Goal: Information Seeking & Learning: Learn about a topic

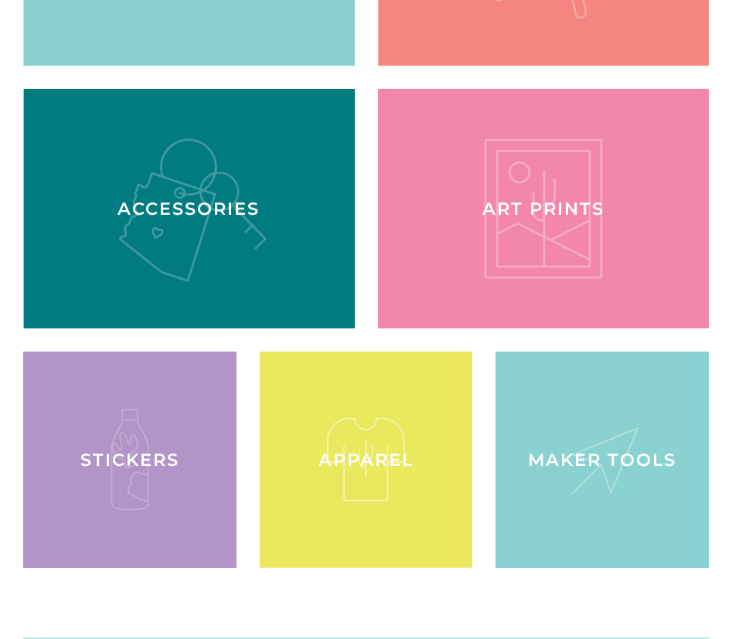
scroll to position [1840, 0]
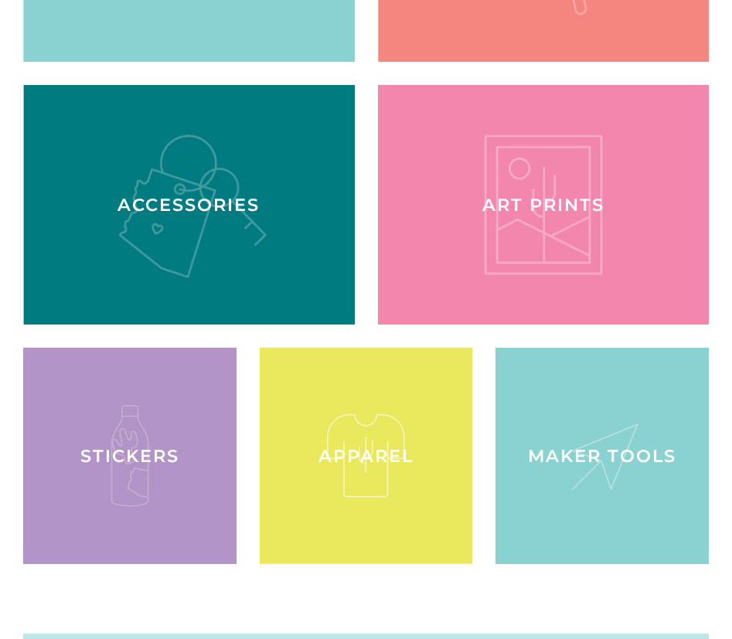
click at [8, 73] on div "Greeting Cards Earrings Accessories Art Prints" at bounding box center [354, 204] width 708 height 765
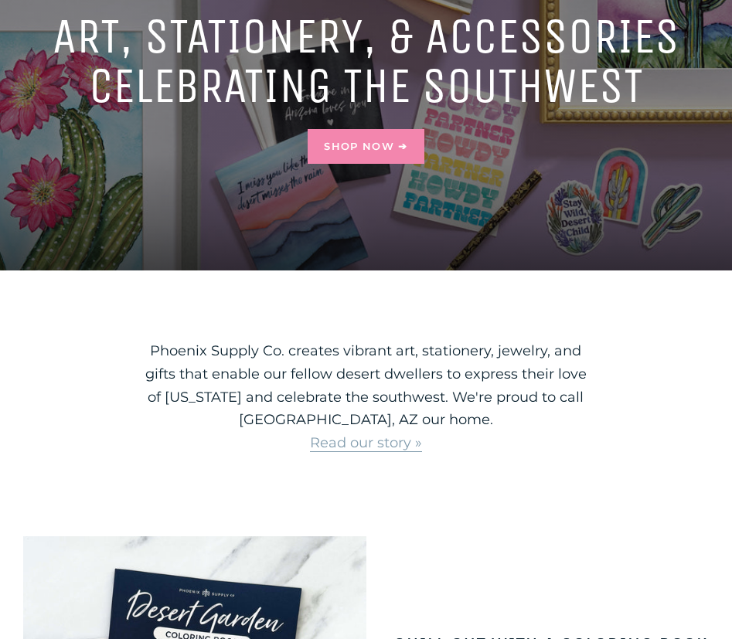
scroll to position [0, 0]
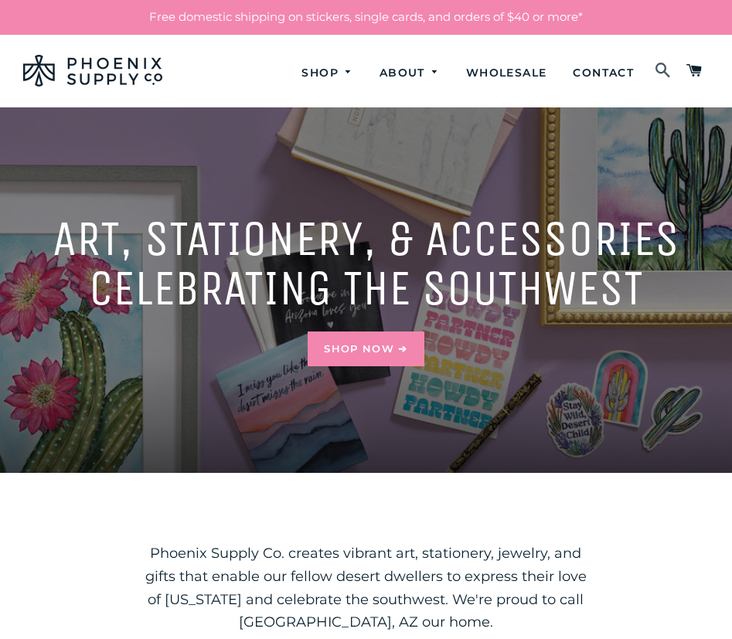
click at [666, 69] on span at bounding box center [662, 71] width 17 height 26
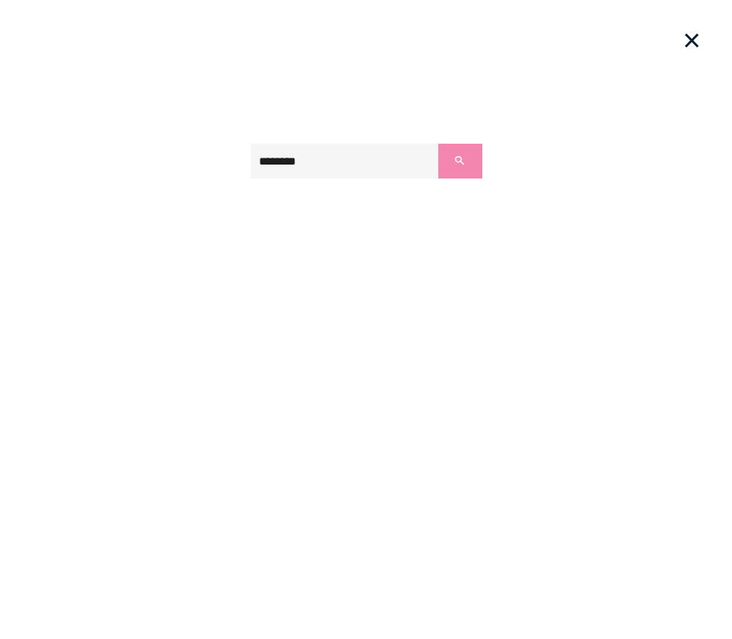
type input "********"
click at [438, 144] on button "Search" at bounding box center [459, 161] width 43 height 35
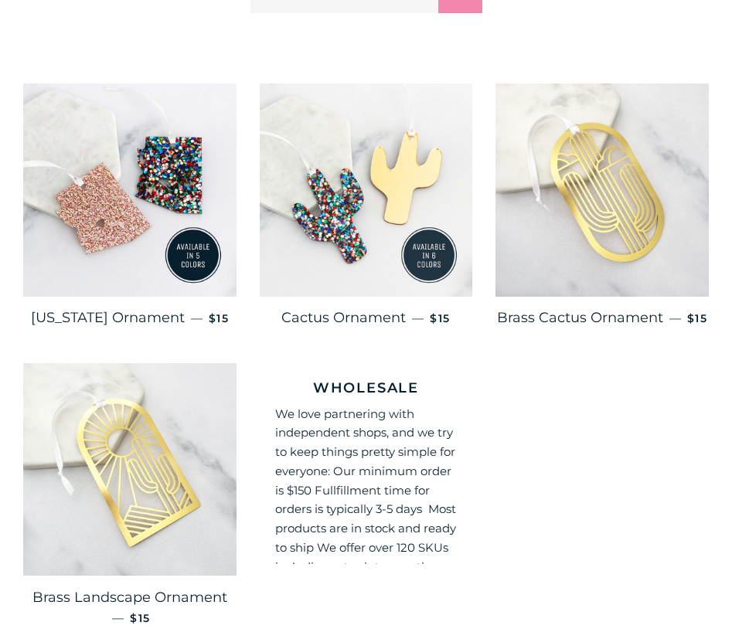
scroll to position [290, 0]
click at [358, 208] on img at bounding box center [366, 190] width 213 height 213
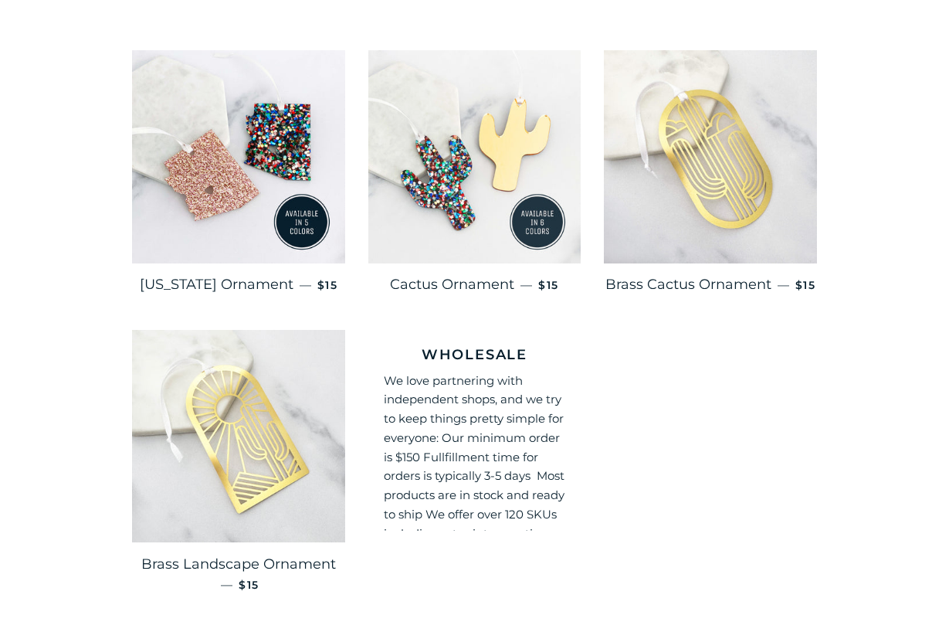
scroll to position [331, 0]
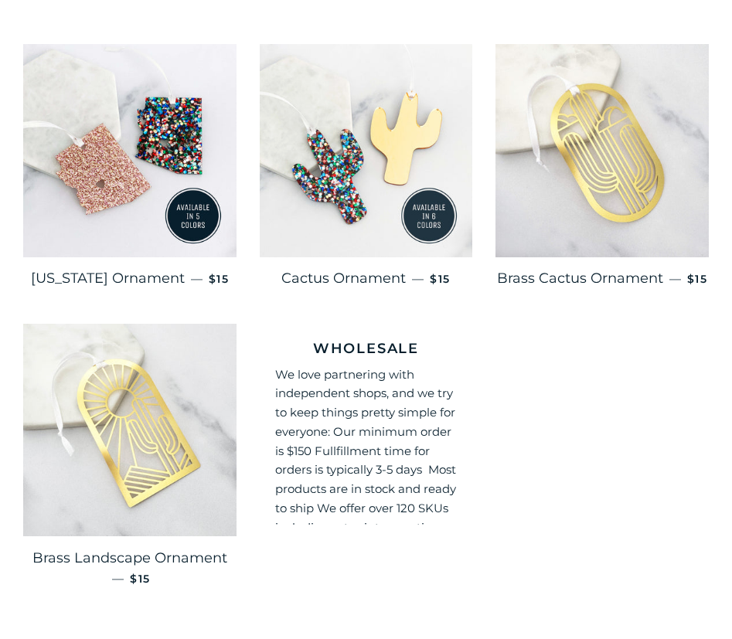
click at [367, 175] on img at bounding box center [366, 150] width 213 height 213
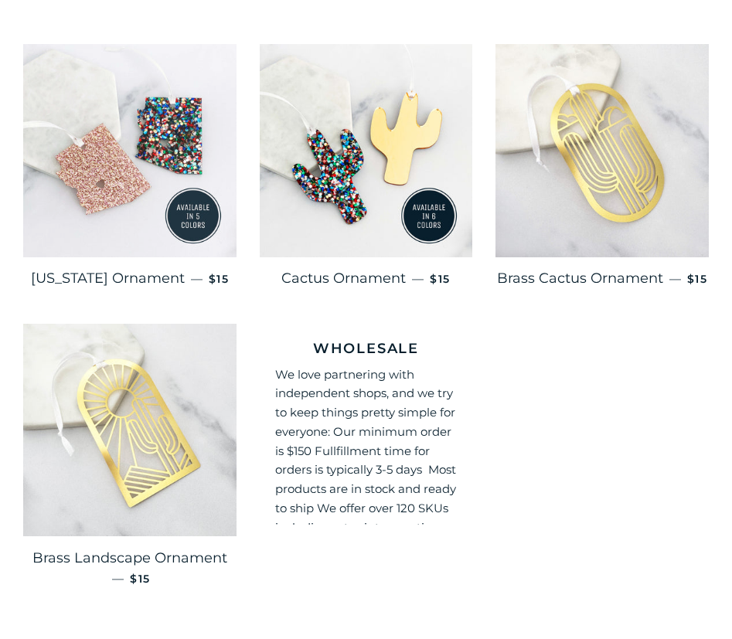
click at [132, 156] on img at bounding box center [129, 150] width 213 height 213
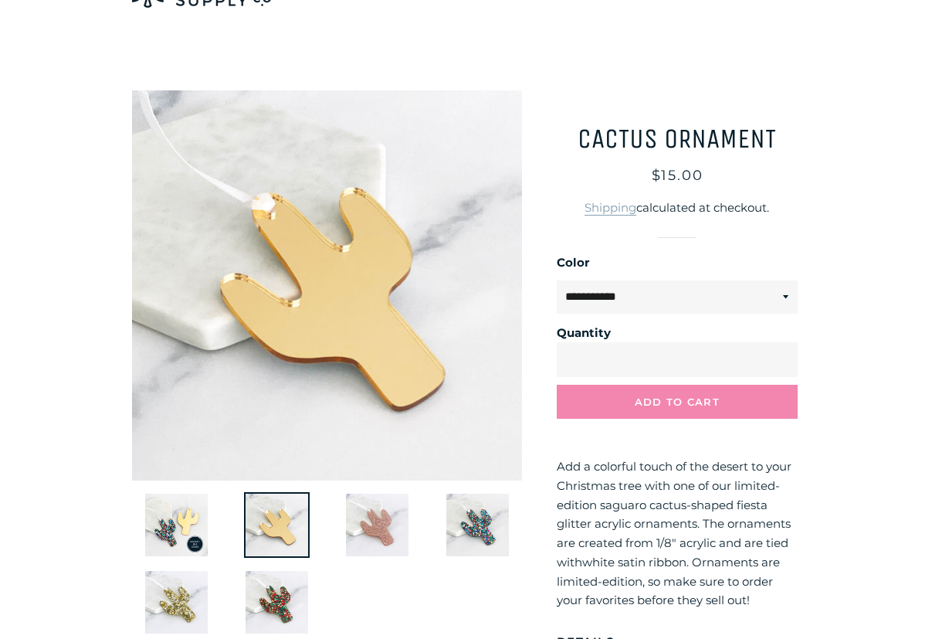
scroll to position [73, 0]
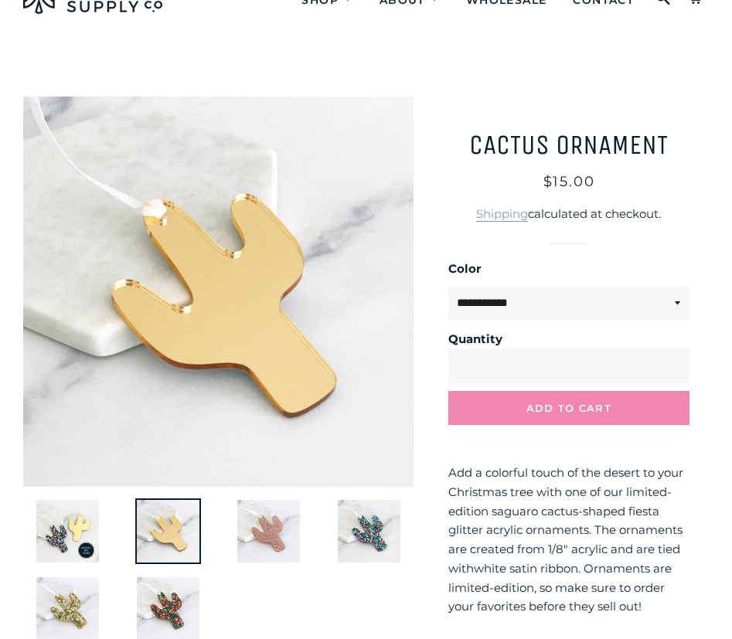
click at [79, 529] on img at bounding box center [68, 531] width 66 height 66
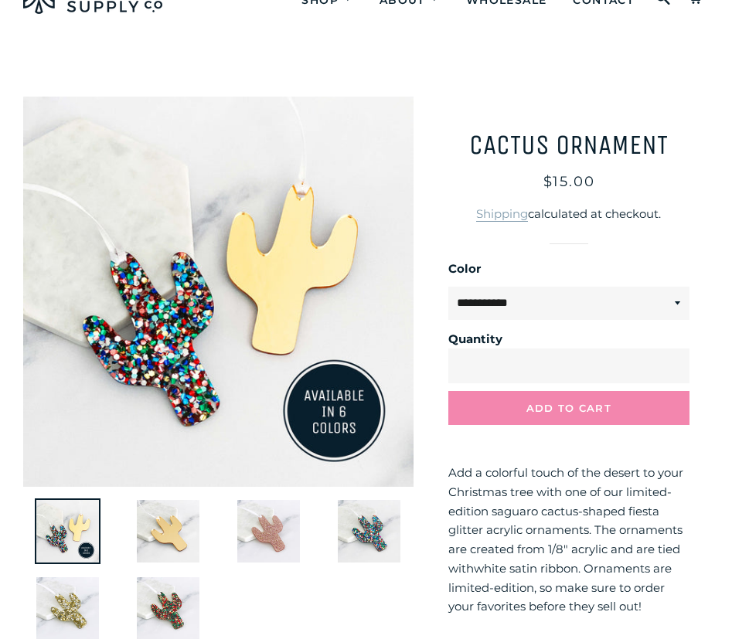
click at [491, 41] on main "/" at bounding box center [366, 464] width 732 height 858
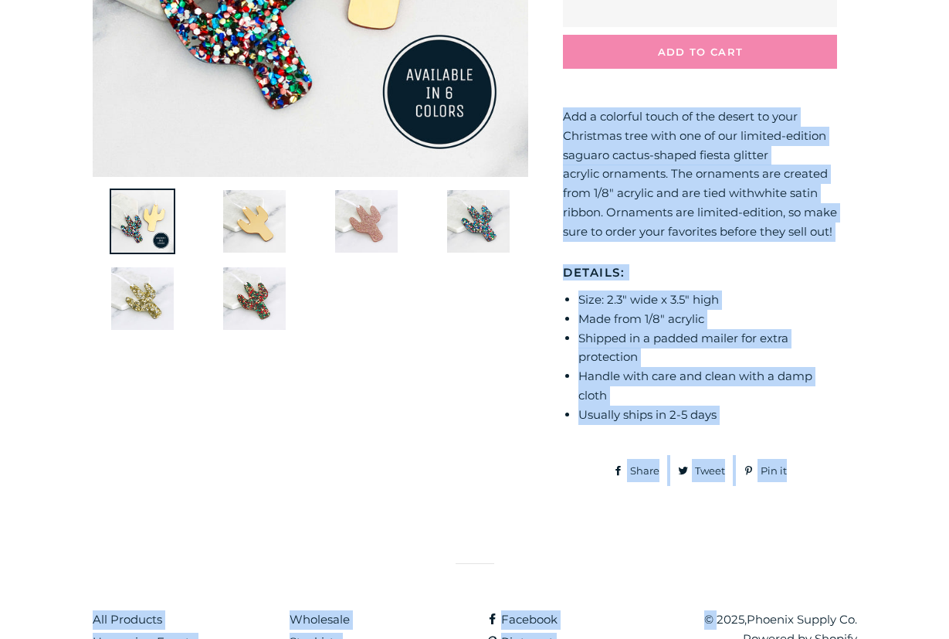
scroll to position [438, 0]
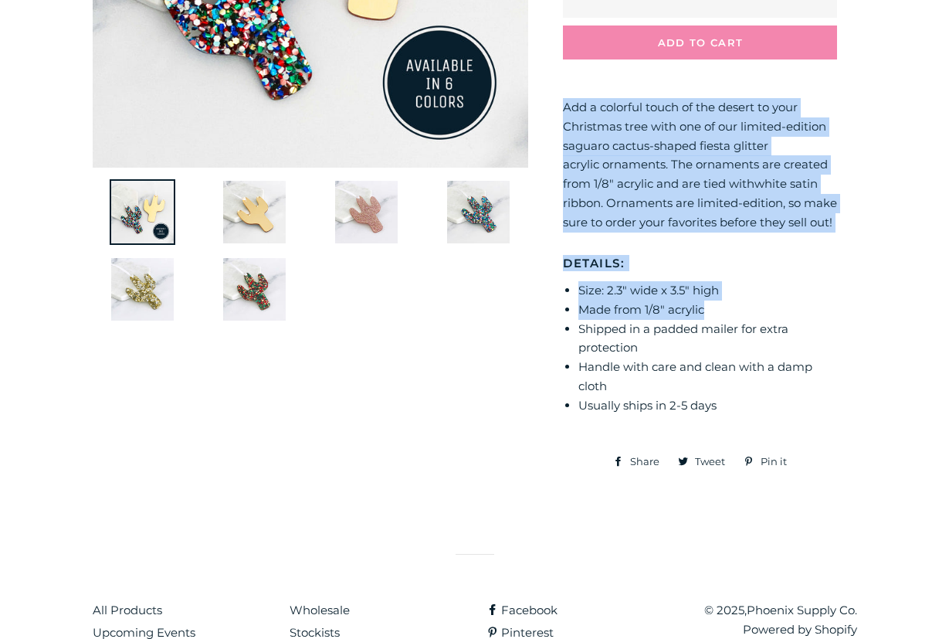
drag, startPoint x: 562, startPoint y: 329, endPoint x: 801, endPoint y: 330, distance: 239.5
click at [731, 330] on div "**********" at bounding box center [692, 104] width 328 height 746
copy div "Add a colorful touch of the desert to your Christmas tree with one of our limit…"
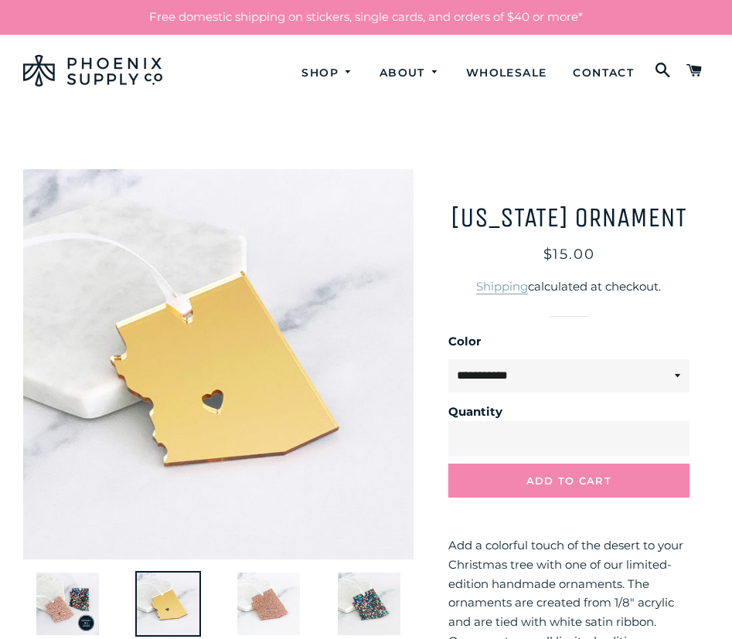
click at [233, 126] on main "/" at bounding box center [366, 536] width 732 height 858
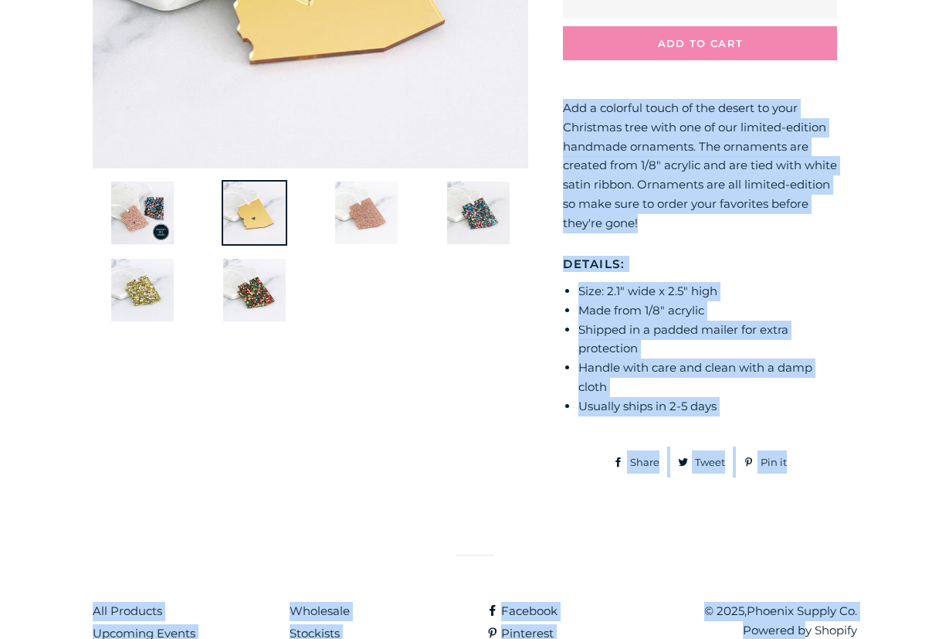
scroll to position [453, 0]
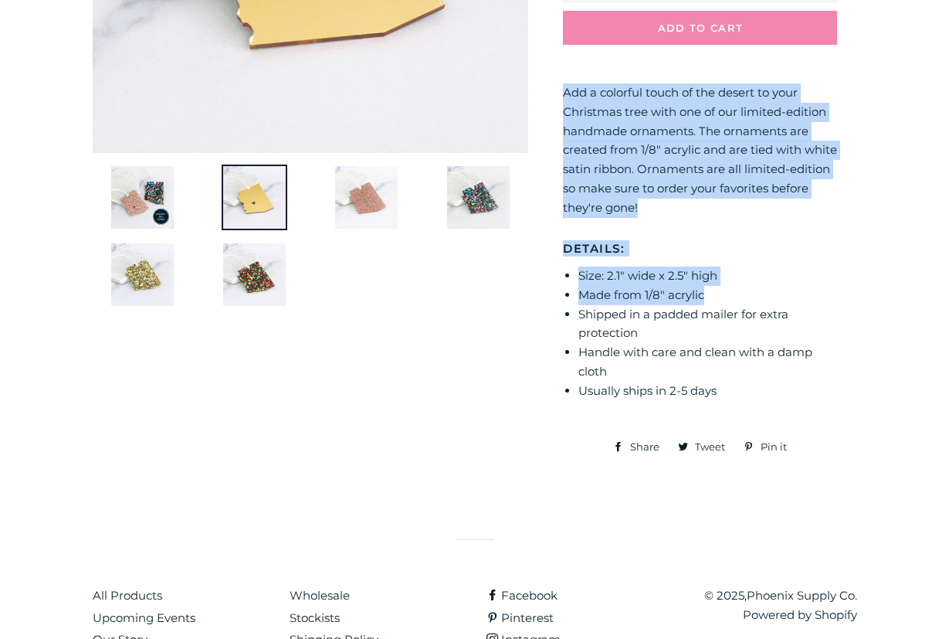
drag, startPoint x: 566, startPoint y: 357, endPoint x: 780, endPoint y: 293, distance: 222.7
click at [731, 292] on div "Add a colorful touch of the desert to your Christmas tree with one of our limit…" at bounding box center [700, 251] width 274 height 336
copy div "Add a colorful touch of the desert to your Christmas tree with one of our limit…"
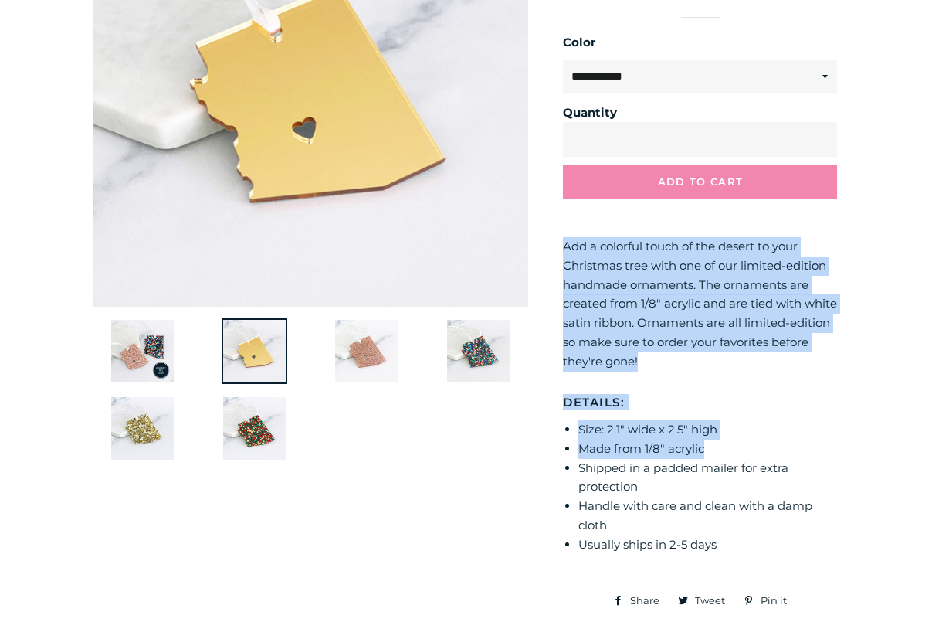
scroll to position [298, 0]
